Goal: Task Accomplishment & Management: Complete application form

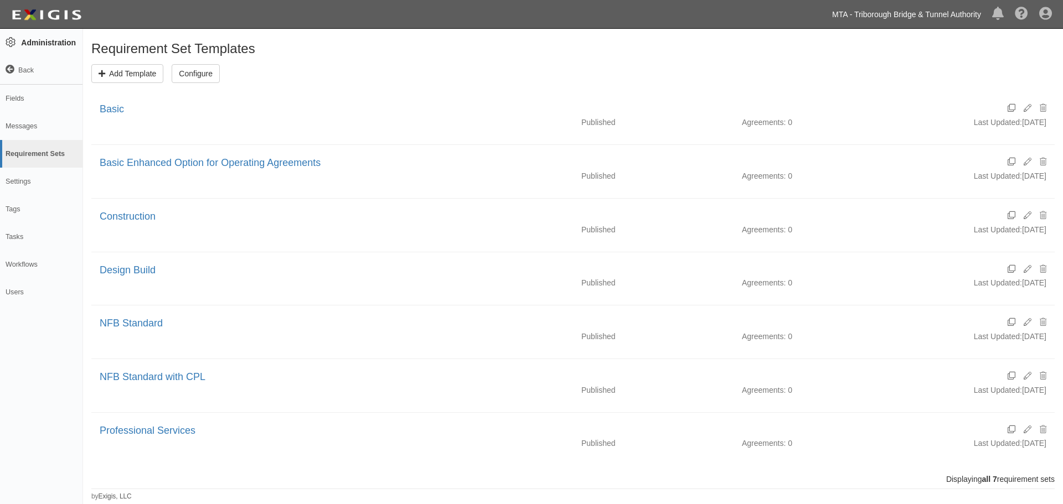
click at [913, 13] on link "MTA - Triborough Bridge & Tunnel Authority" at bounding box center [906, 14] width 160 height 22
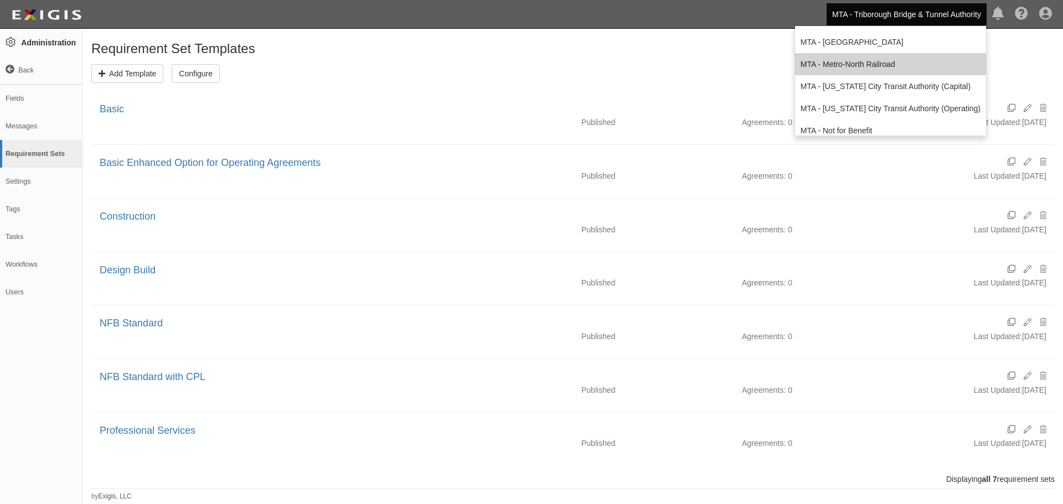
scroll to position [203, 0]
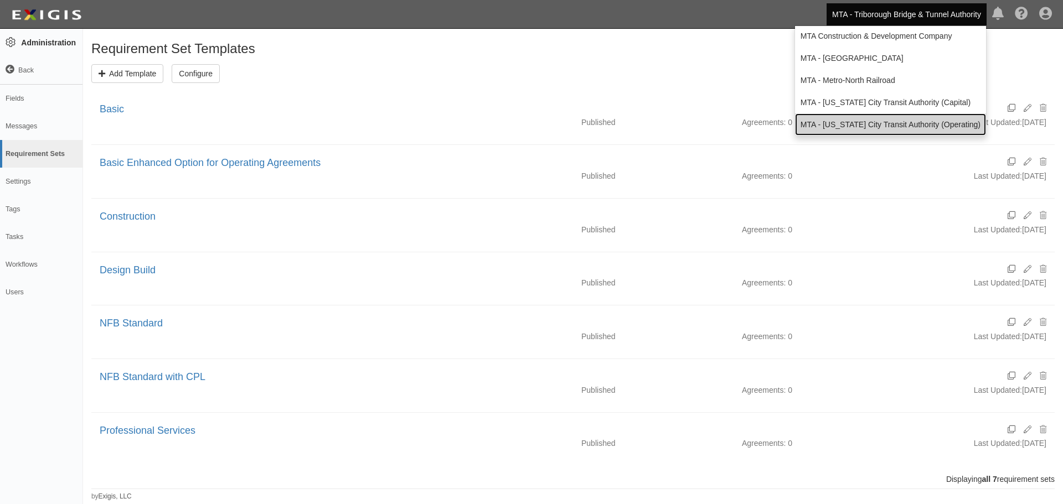
click at [851, 120] on link "MTA - [US_STATE] City Transit Authority (Operating)" at bounding box center [890, 124] width 191 height 22
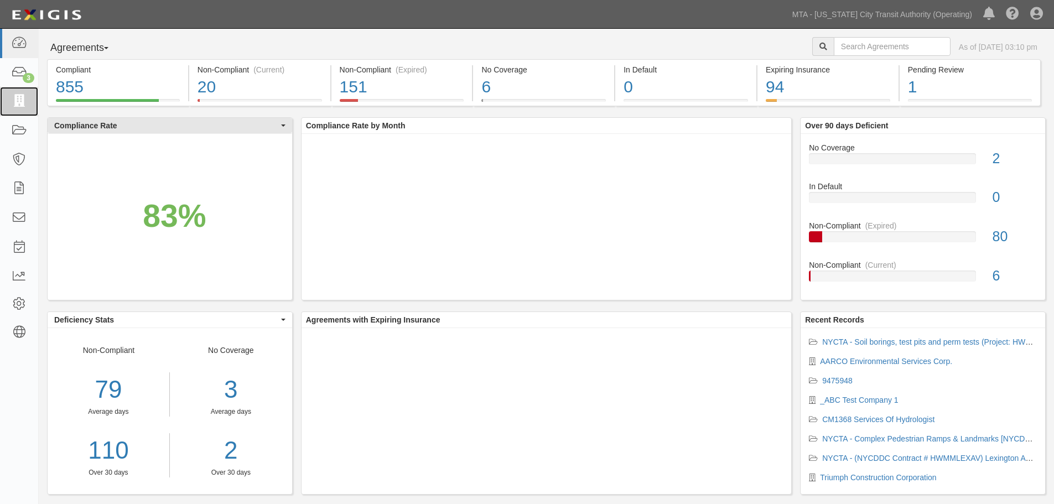
drag, startPoint x: 20, startPoint y: 96, endPoint x: 138, endPoint y: 127, distance: 122.0
click at [20, 96] on icon at bounding box center [18, 101] width 15 height 13
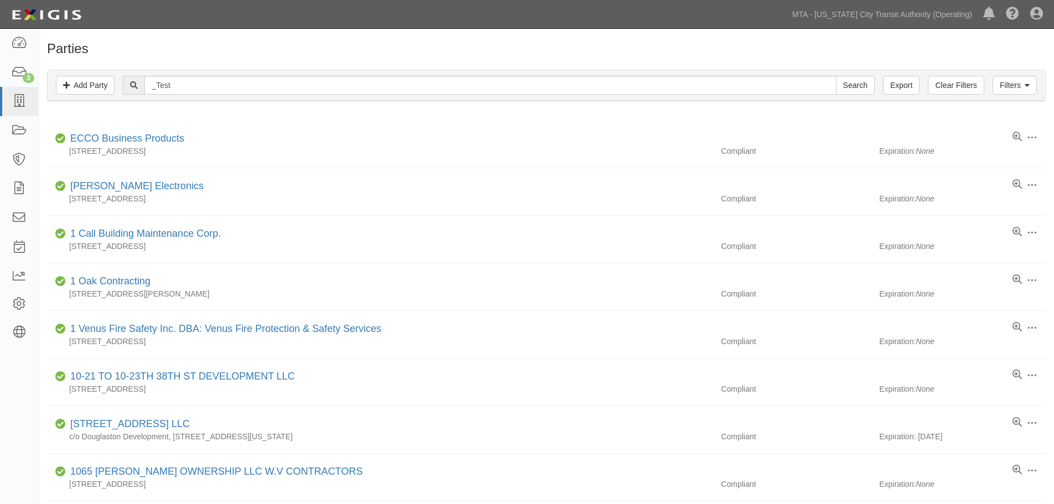
type input "_Test"
click at [836, 76] on input "Search" at bounding box center [855, 85] width 39 height 19
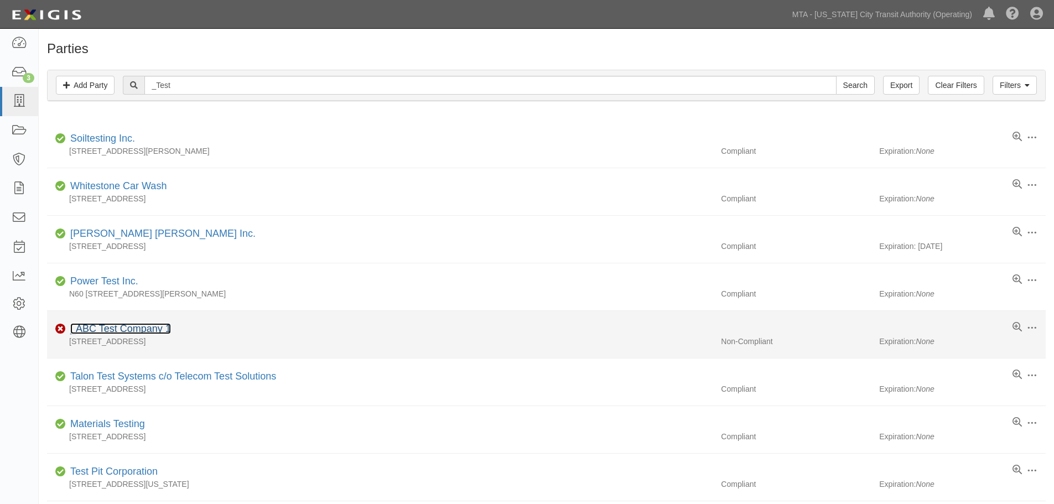
click at [126, 329] on link "_ABC Test Company 1" at bounding box center [120, 328] width 101 height 11
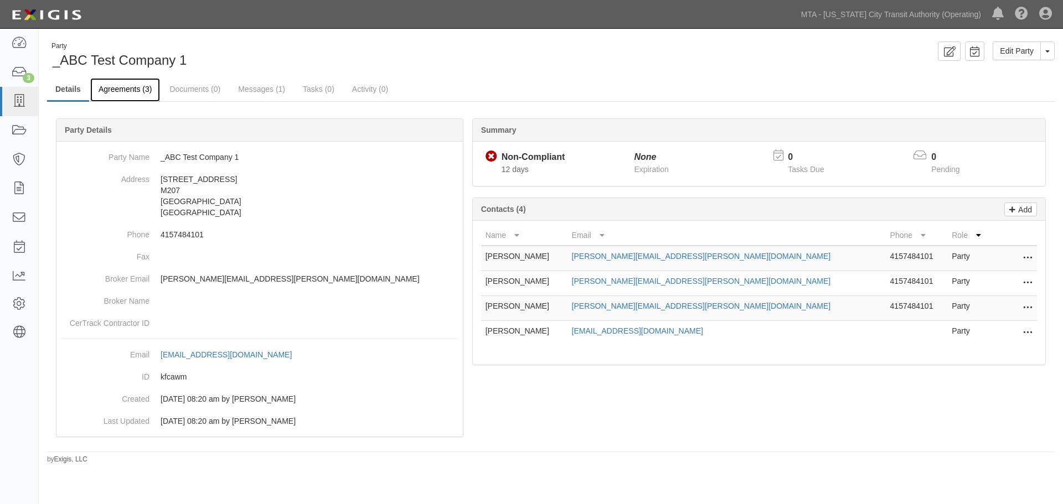
click at [109, 84] on link "Agreements (3)" at bounding box center [125, 90] width 70 height 24
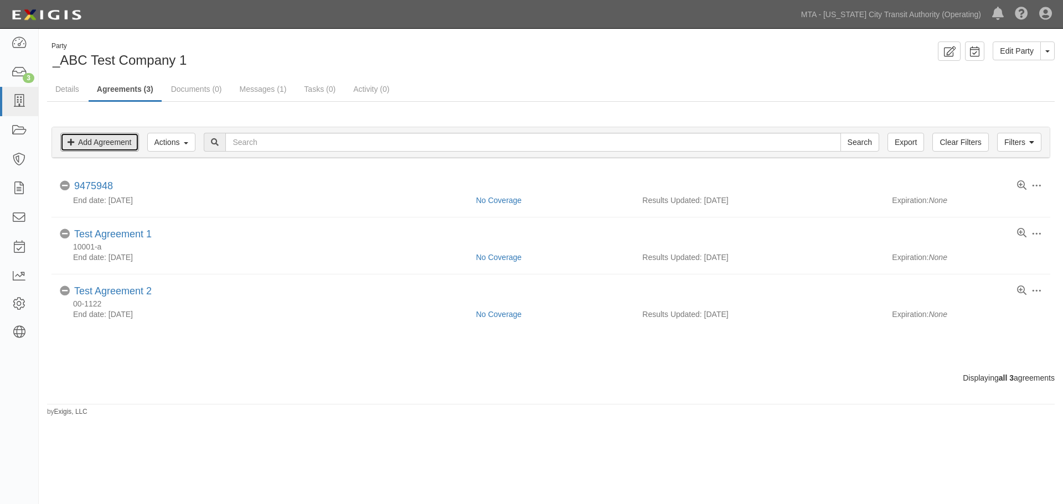
click at [92, 142] on link "Add Agreement" at bounding box center [99, 142] width 79 height 19
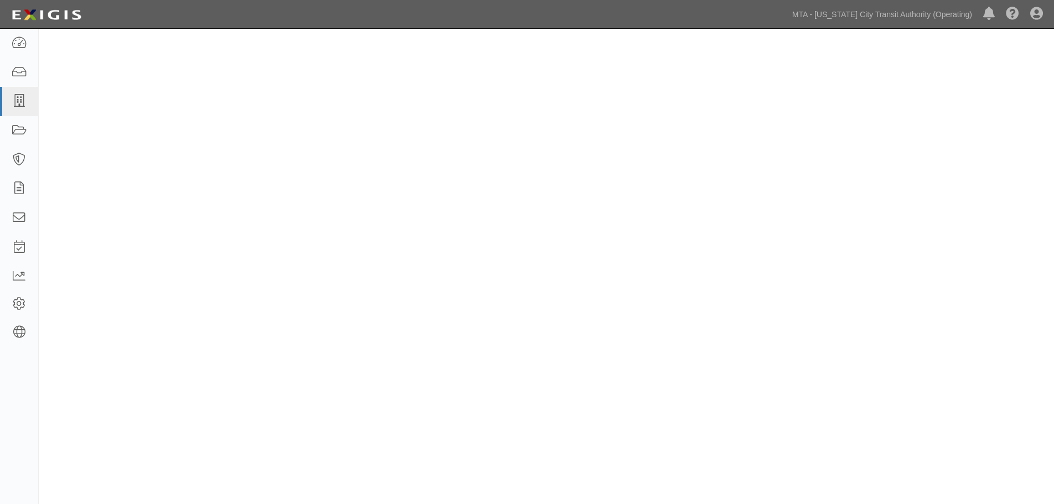
select select
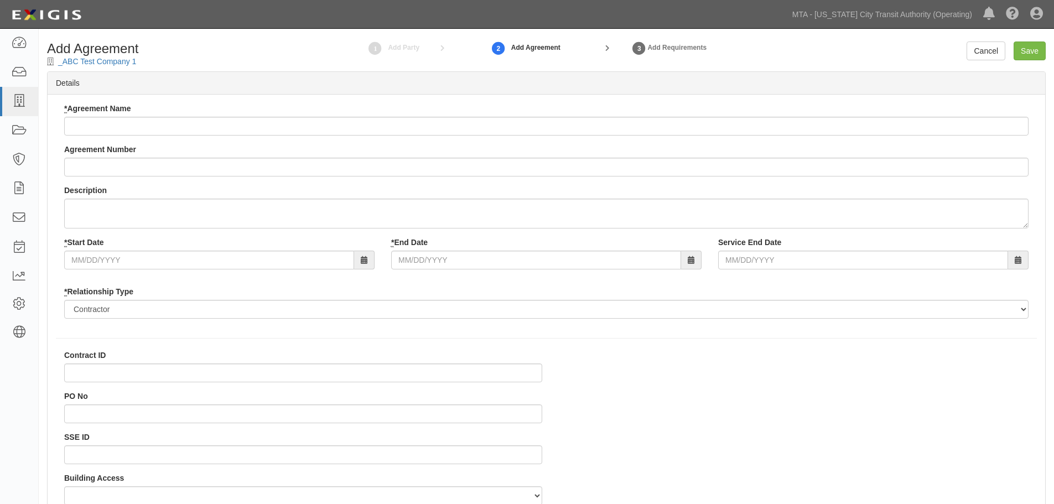
select select
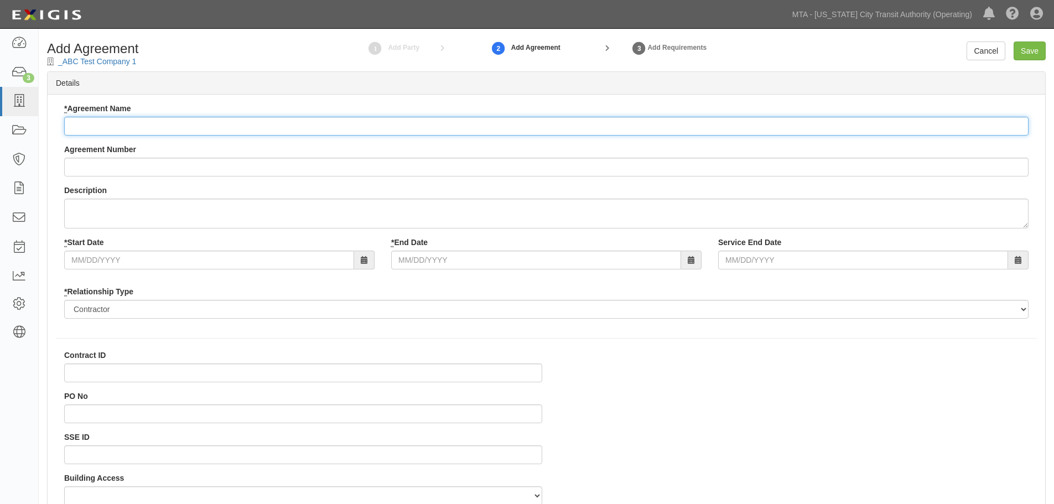
click at [96, 126] on input "* Agreement Name" at bounding box center [546, 126] width 965 height 19
type input "Test Agreement 6"
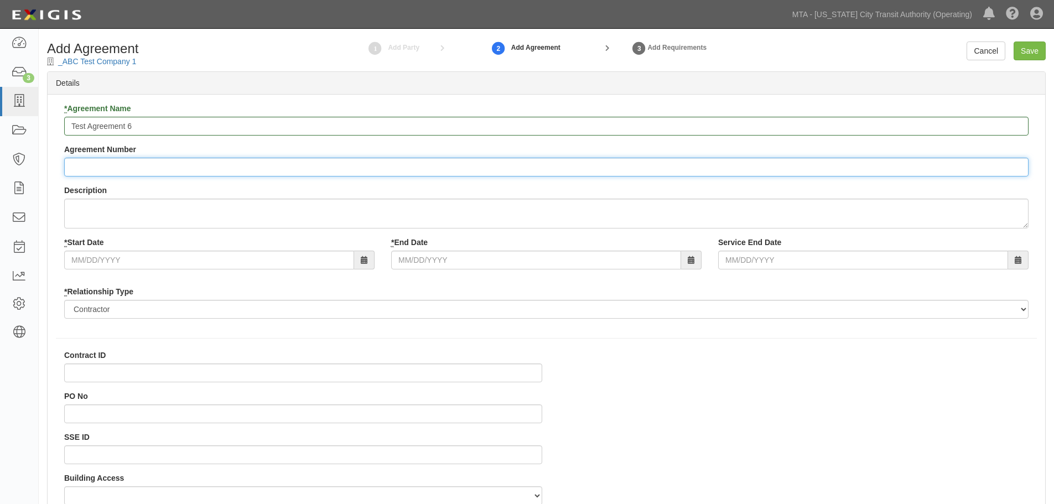
click at [99, 163] on input "Agreement Number" at bounding box center [546, 167] width 965 height 19
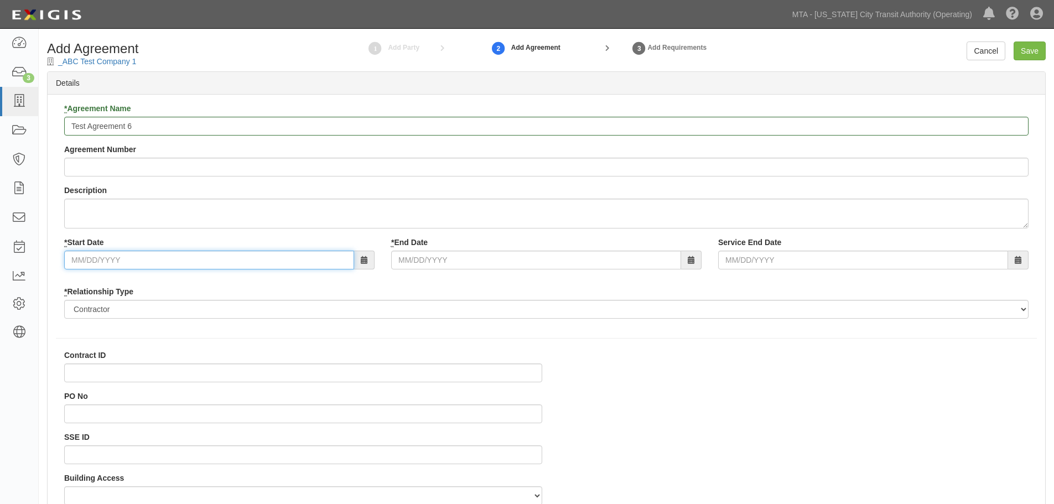
click at [220, 271] on div "* Start Date * End Date Service End Date" at bounding box center [546, 257] width 981 height 41
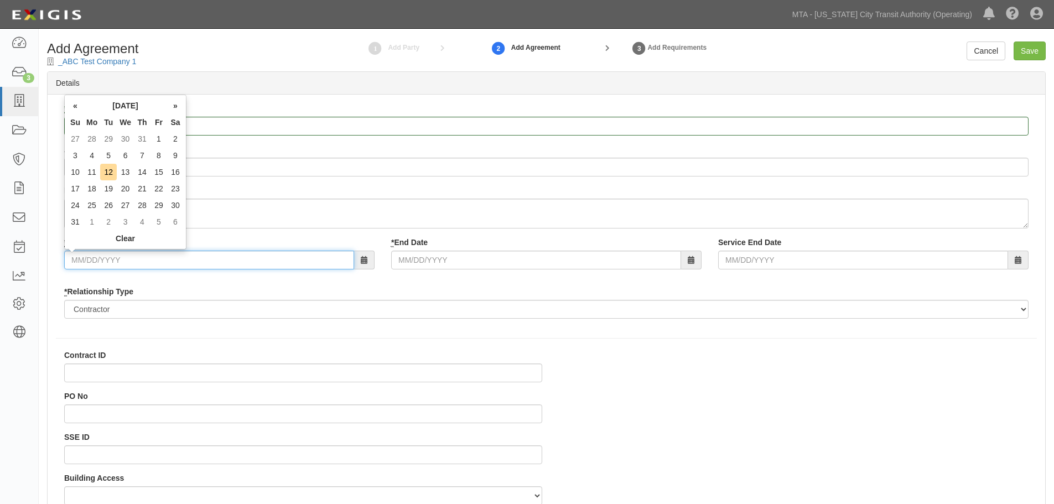
click at [226, 260] on input "* Start Date" at bounding box center [209, 260] width 290 height 19
drag, startPoint x: 154, startPoint y: 147, endPoint x: 150, endPoint y: 141, distance: 7.2
click at [154, 143] on td "1" at bounding box center [159, 139] width 17 height 17
type input "[DATE]"
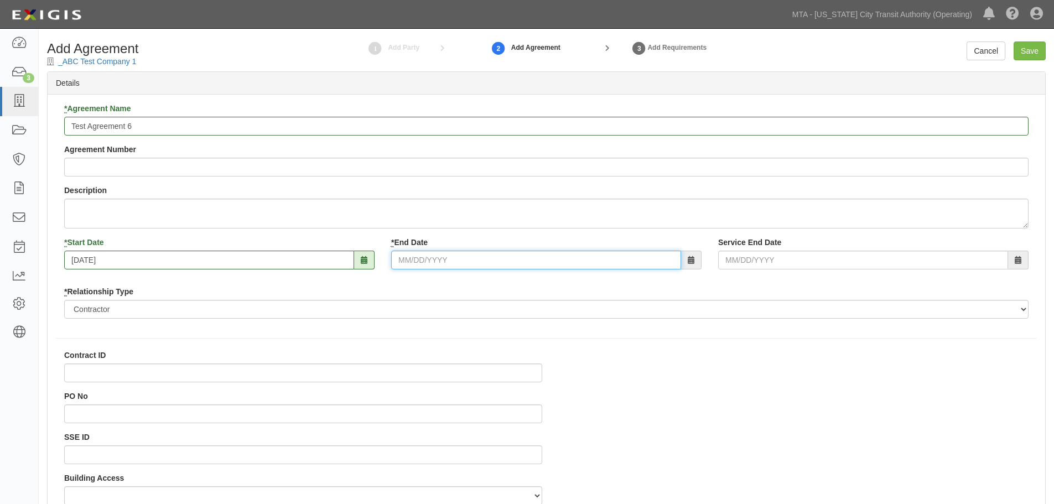
click at [448, 254] on input "* End Date" at bounding box center [536, 260] width 290 height 19
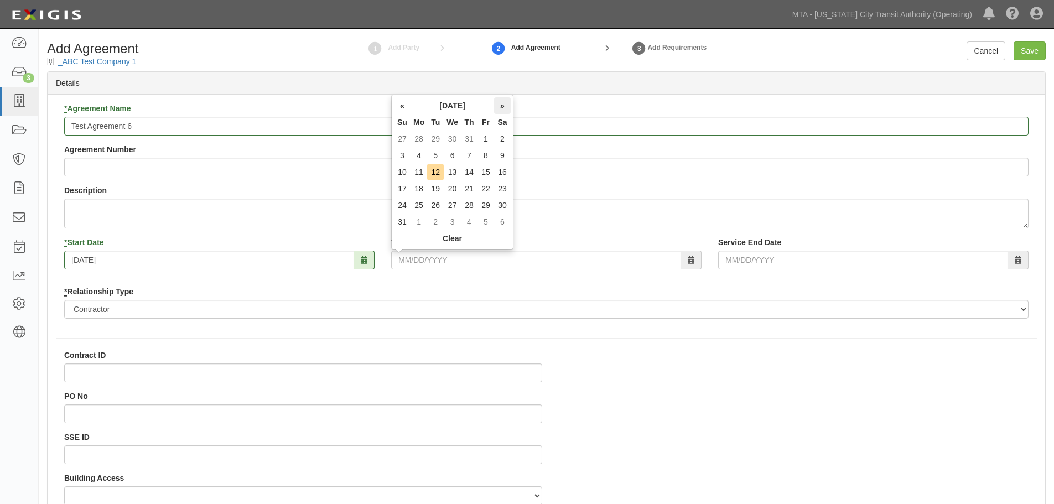
click at [500, 108] on th "»" at bounding box center [502, 105] width 17 height 17
click at [502, 109] on th "»" at bounding box center [502, 105] width 17 height 17
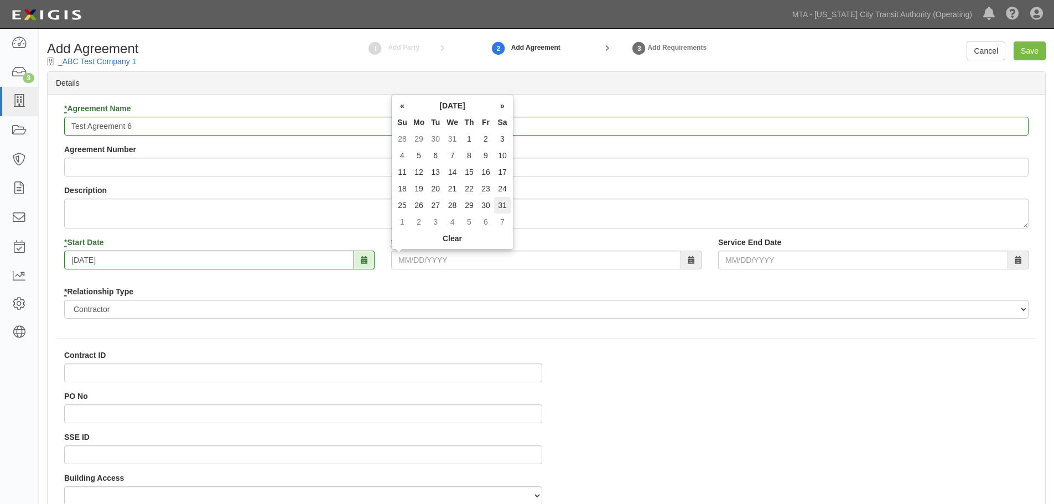
click at [505, 202] on td "31" at bounding box center [502, 205] width 17 height 17
type input "[DATE]"
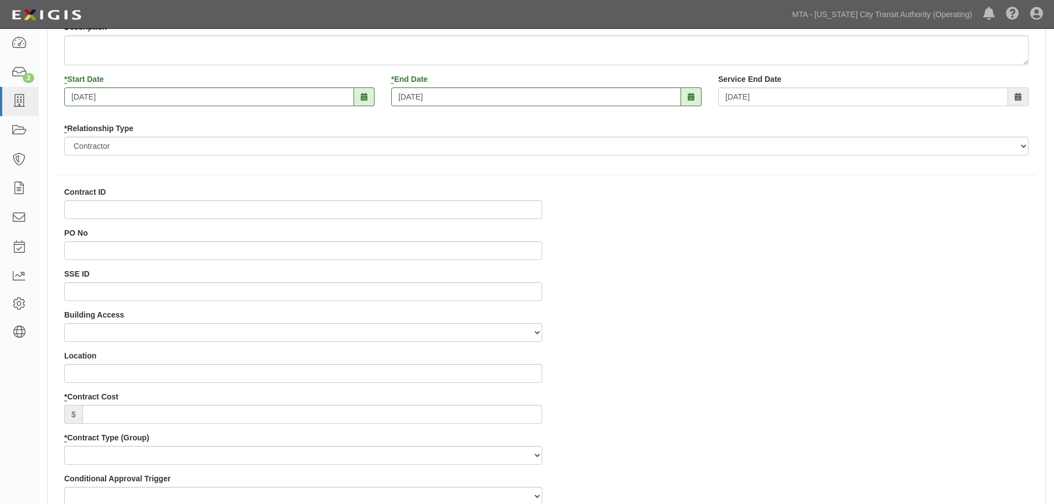
scroll to position [235, 0]
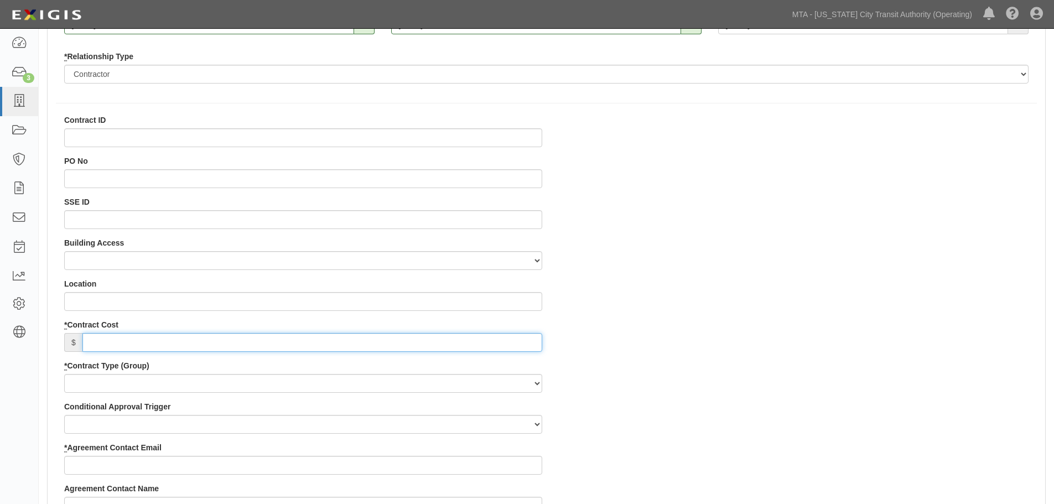
click at [168, 343] on input "* Contract Cost" at bounding box center [312, 342] width 460 height 19
type input "1,000,000"
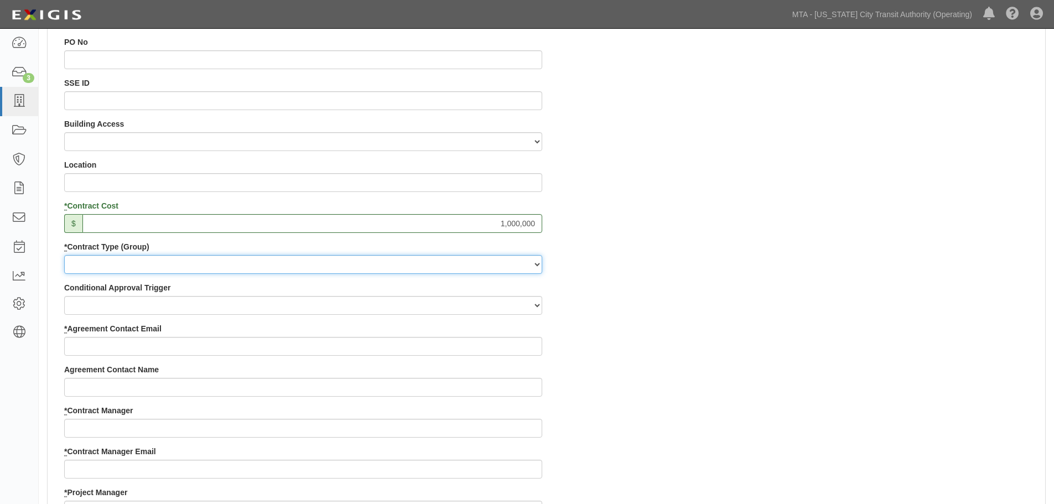
scroll to position [360, 0]
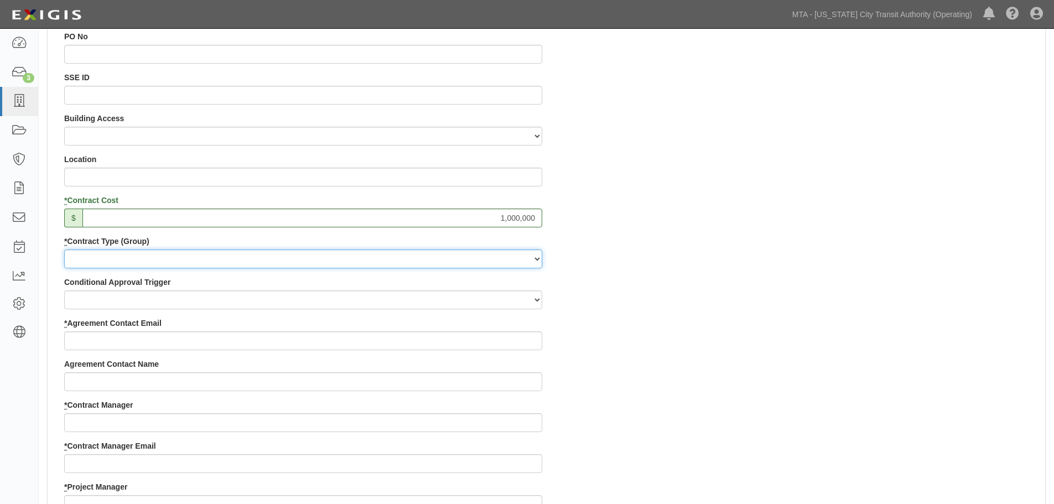
click at [201, 262] on select "Capital Operating Not for Benefit (incls. FA, Entry Permits) Real Estate Other" at bounding box center [303, 259] width 478 height 19
click at [64, 250] on select "Capital Operating Not for Benefit (incls. FA, Entry Permits) Real Estate Other" at bounding box center [303, 259] width 478 height 19
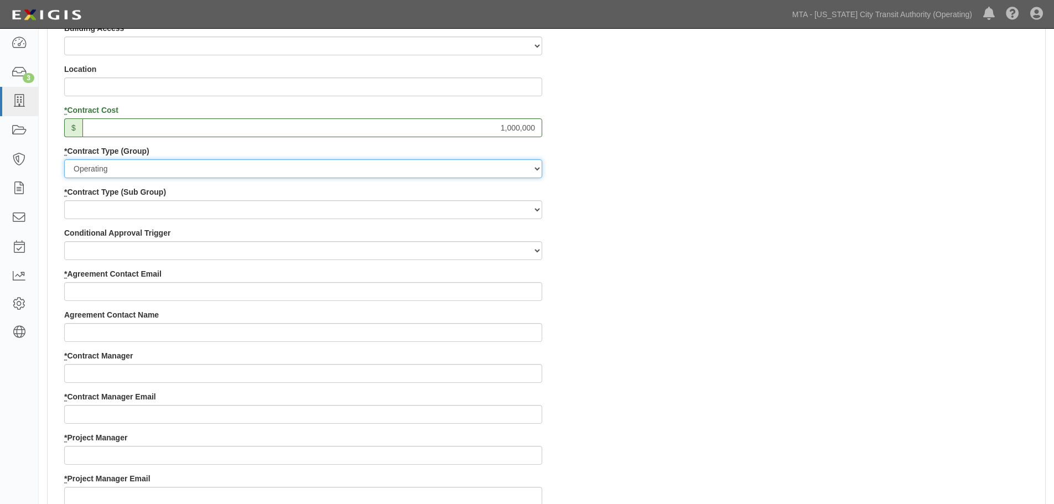
scroll to position [401, 0]
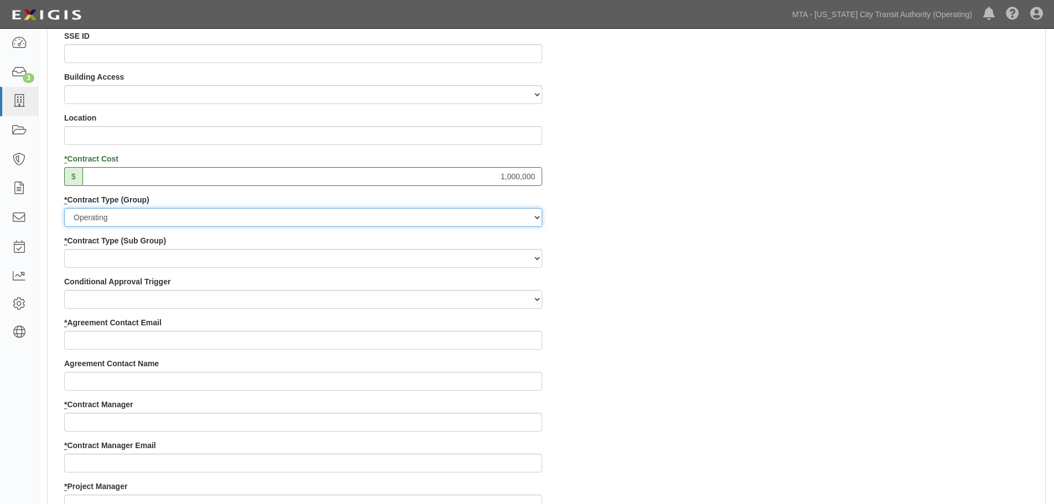
click at [152, 216] on select "Capital Operating Not for Benefit (incls. FA, Entry Permits) Real Estate Other" at bounding box center [303, 217] width 478 height 19
select select "101"
click at [64, 208] on select "Capital Operating Not for Benefit (incls. FA, Entry Permits) Real Estate Other" at bounding box center [303, 217] width 478 height 19
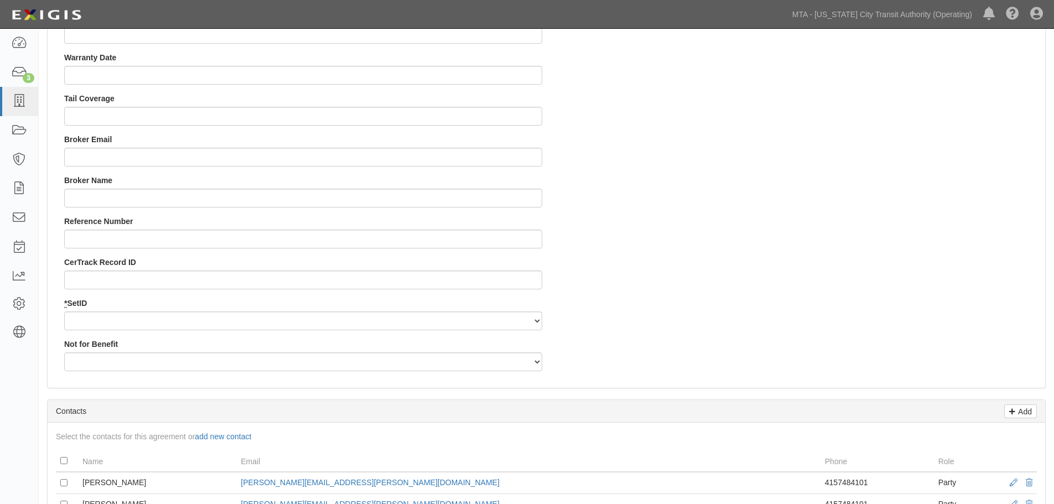
scroll to position [1051, 0]
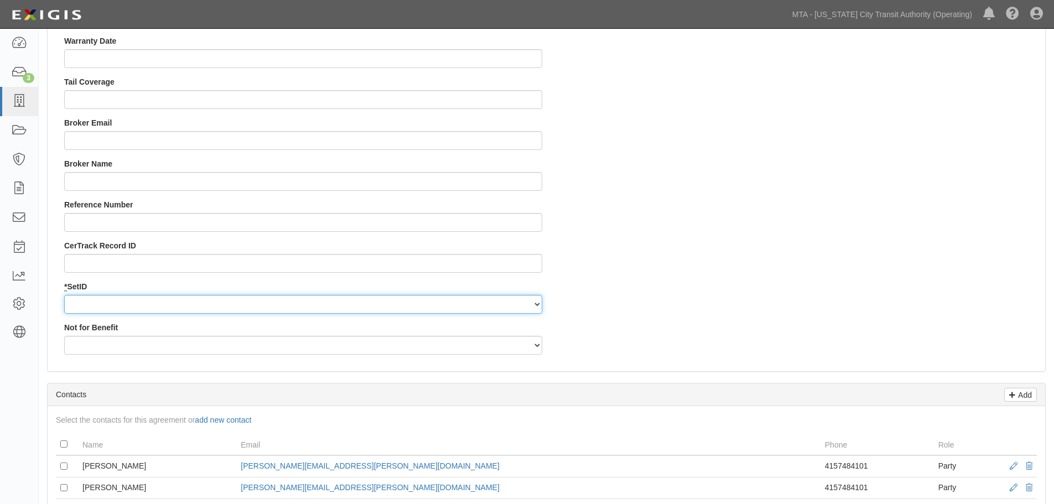
click at [206, 305] on select "NYCTA SIRTA" at bounding box center [303, 304] width 478 height 19
click at [64, 295] on select "NYCTA SIRTA" at bounding box center [303, 304] width 478 height 19
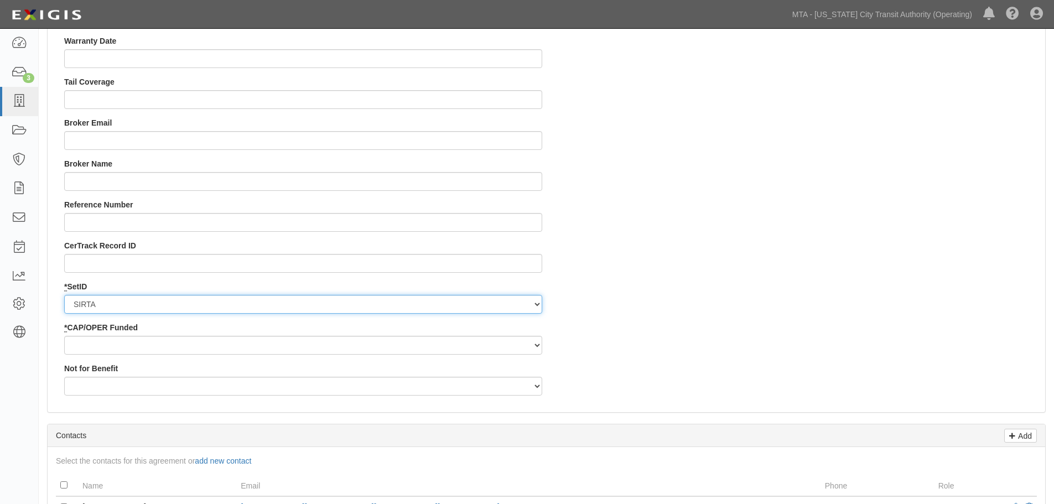
click at [189, 310] on select "NYCTA SIRTA" at bounding box center [303, 304] width 478 height 19
click at [64, 295] on select "NYCTA SIRTA" at bounding box center [303, 304] width 478 height 19
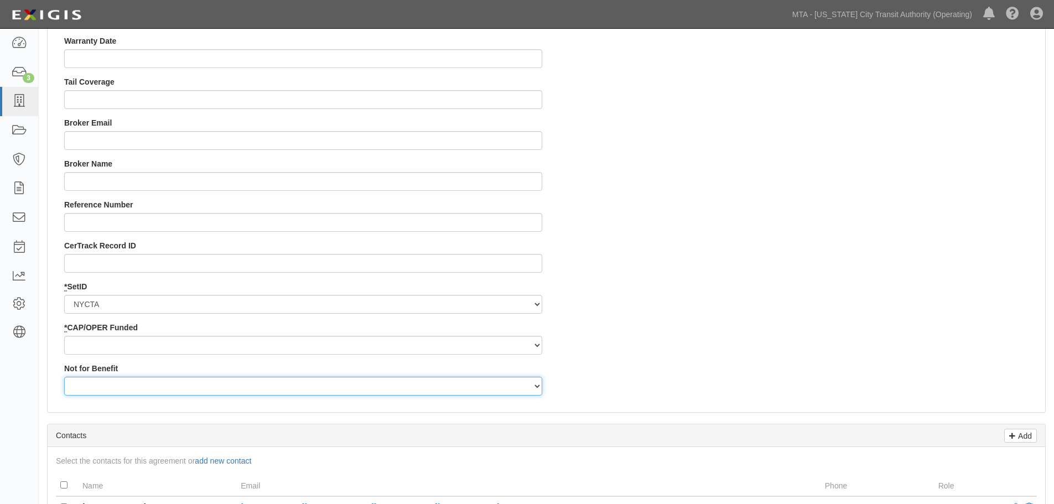
click at [127, 386] on select "Yes No" at bounding box center [303, 386] width 478 height 19
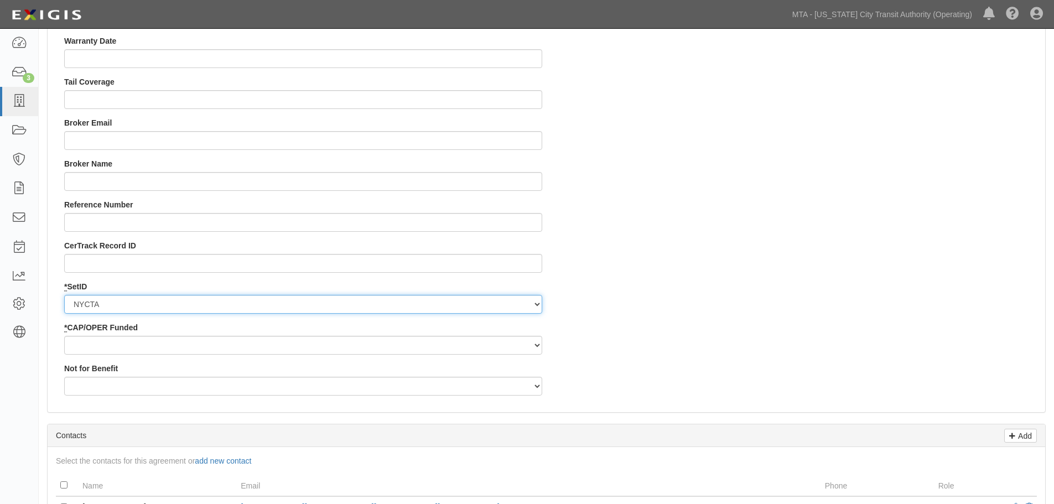
click at [133, 307] on select "NYCTA SIRTA" at bounding box center [303, 304] width 478 height 19
click at [144, 311] on select "NYCTA SIRTA" at bounding box center [303, 304] width 478 height 19
select select "345"
click at [64, 295] on select "NYCTA SIRTA" at bounding box center [303, 304] width 478 height 19
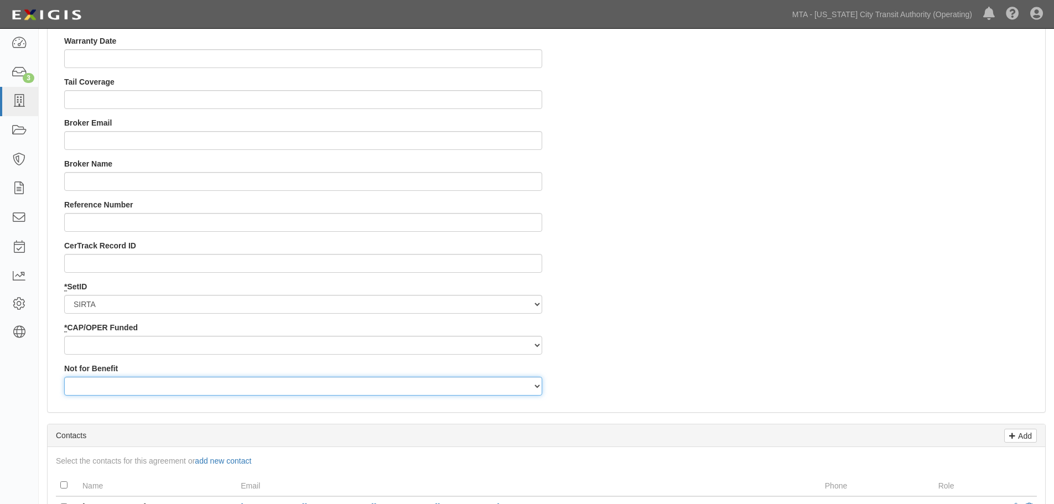
drag, startPoint x: 206, startPoint y: 387, endPoint x: 206, endPoint y: 379, distance: 8.9
click at [206, 380] on select "Yes No" at bounding box center [303, 386] width 478 height 19
select select "507"
click at [64, 377] on select "Yes No" at bounding box center [303, 386] width 478 height 19
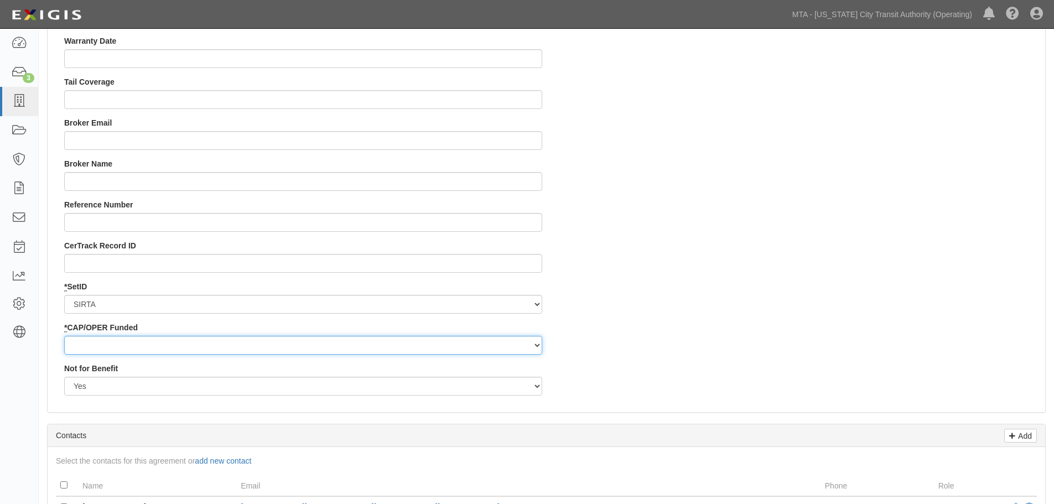
click at [440, 346] on select "Operating" at bounding box center [303, 345] width 478 height 19
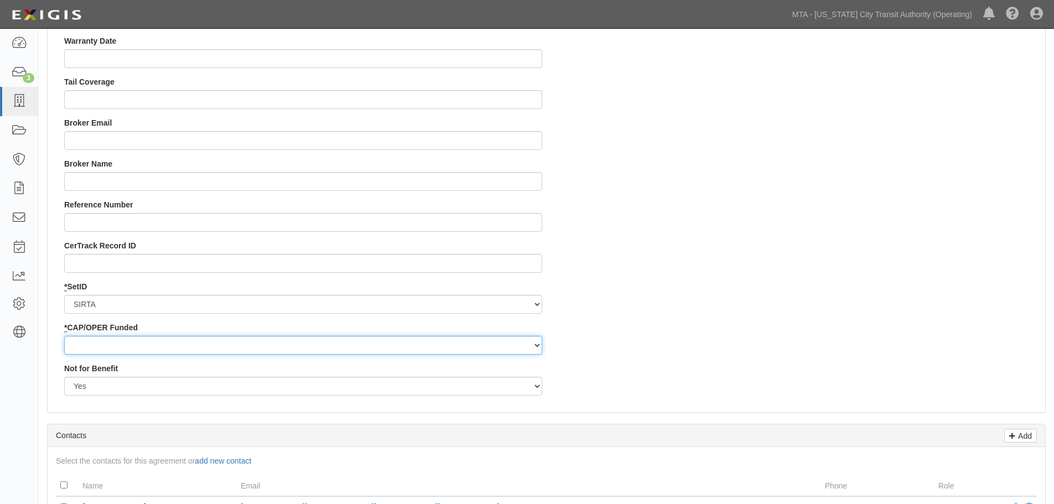
click at [125, 349] on select "Operating" at bounding box center [303, 345] width 478 height 19
select select "357"
click at [64, 336] on select "Operating" at bounding box center [303, 345] width 478 height 19
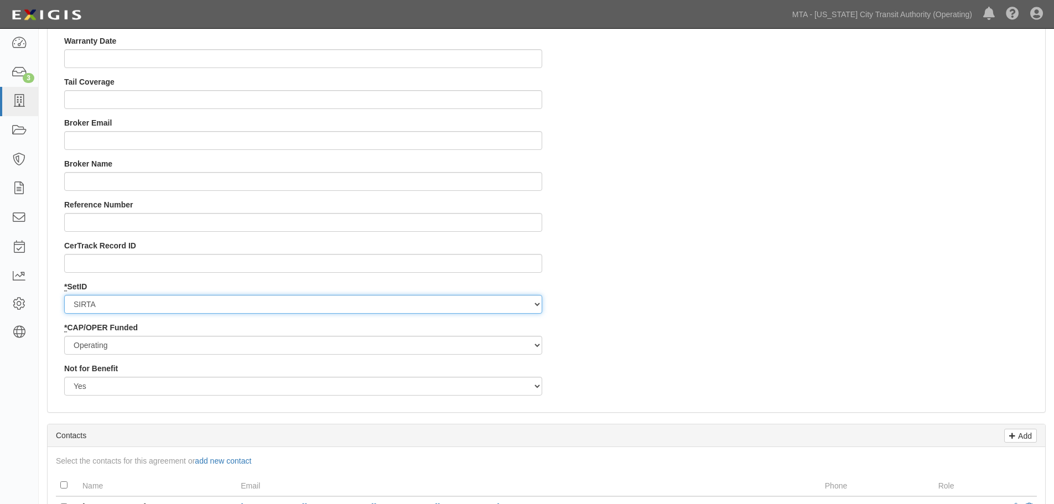
click at [127, 298] on select "NYCTA SIRTA" at bounding box center [303, 304] width 478 height 19
click at [64, 295] on select "NYCTA SIRTA" at bounding box center [303, 304] width 478 height 19
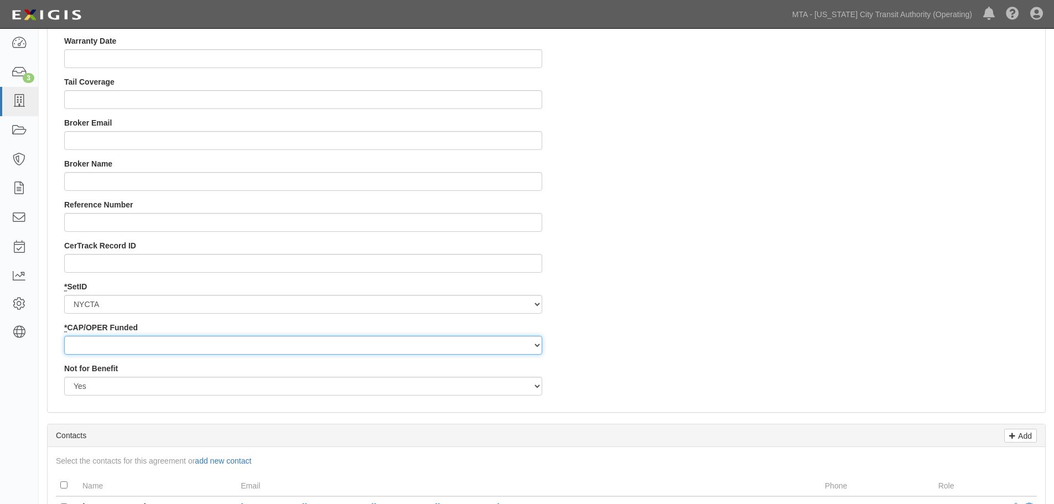
click at [125, 352] on select "Capital Operating" at bounding box center [303, 345] width 478 height 19
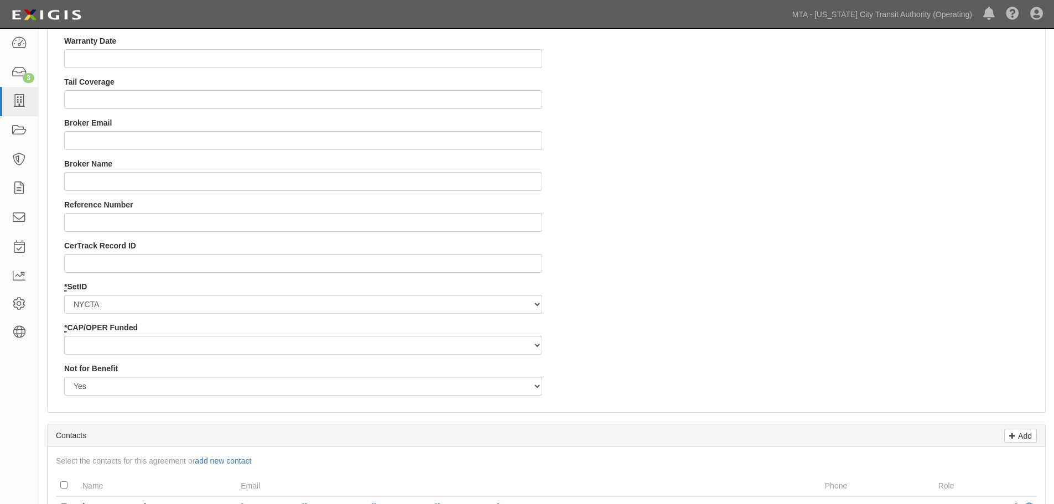
click at [146, 307] on select "NYCTA SIRTA" at bounding box center [303, 304] width 478 height 19
click at [64, 295] on select "NYCTA SIRTA" at bounding box center [303, 304] width 478 height 19
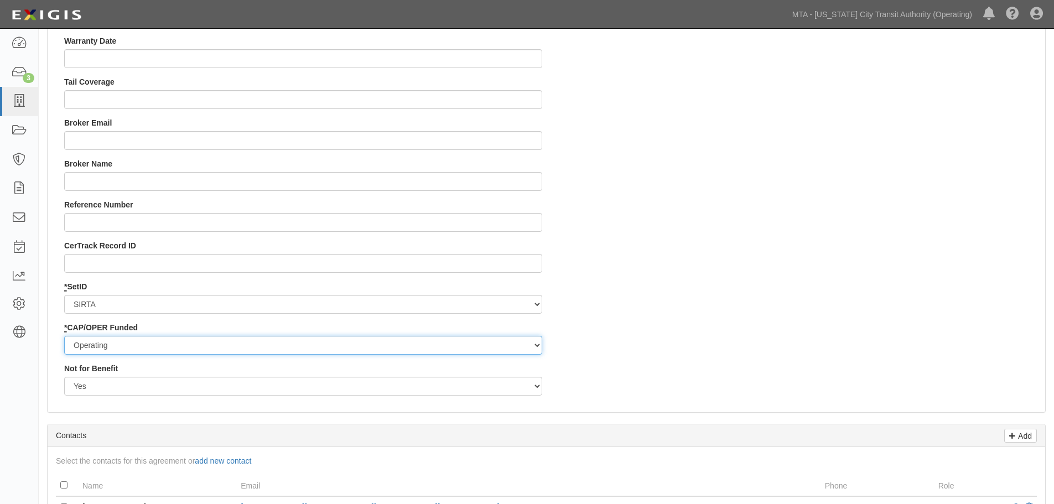
click at [224, 341] on select "Operating" at bounding box center [303, 345] width 478 height 19
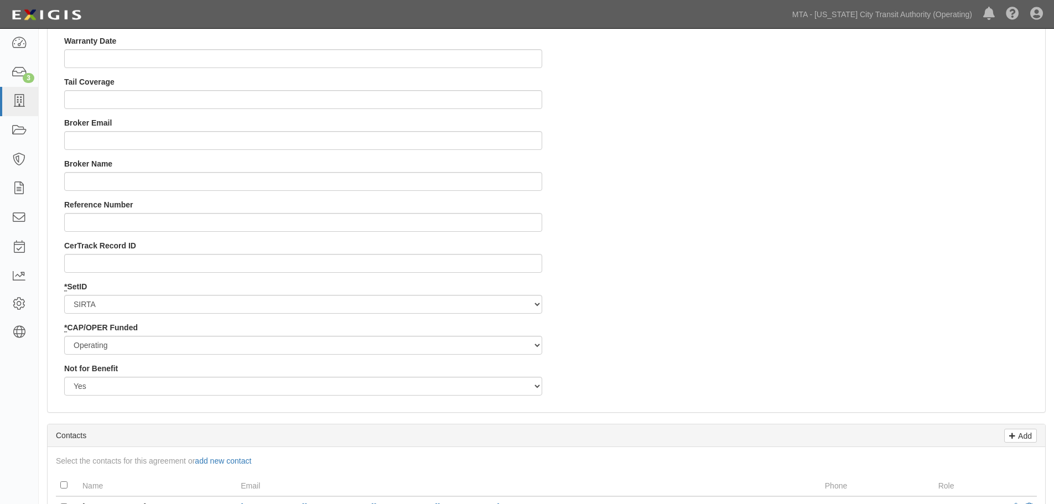
click at [220, 300] on select "NYCTA SIRTA" at bounding box center [303, 304] width 478 height 19
select select "91"
click at [64, 295] on select "NYCTA SIRTA" at bounding box center [303, 304] width 478 height 19
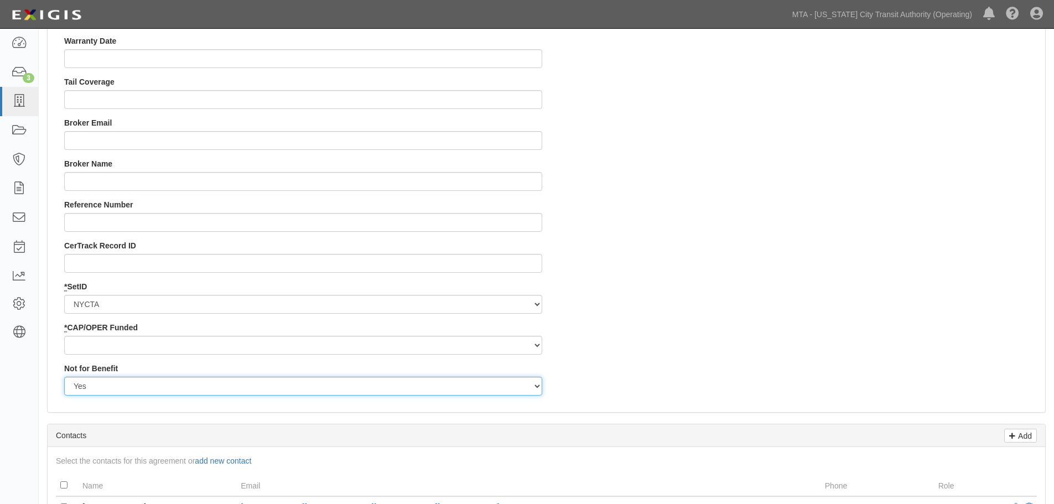
click at [123, 384] on select "Yes No" at bounding box center [303, 386] width 478 height 19
click at [144, 366] on div "Not for Benefit Yes No" at bounding box center [303, 379] width 478 height 33
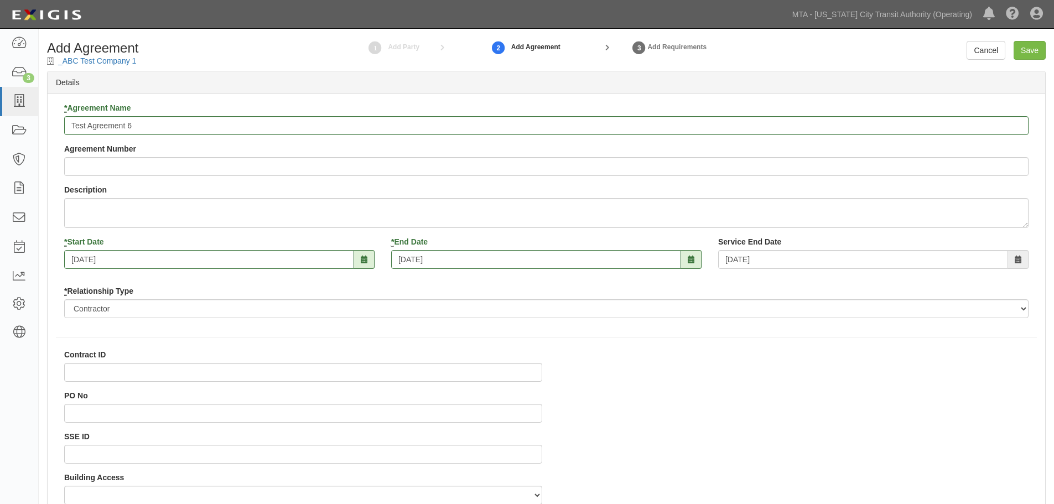
scroll to position [0, 0]
click at [938, 51] on div "Cancel Save" at bounding box center [927, 51] width 254 height 19
click at [809, 45] on div "Cancel Save" at bounding box center [927, 51] width 254 height 19
